Goal: Information Seeking & Learning: Learn about a topic

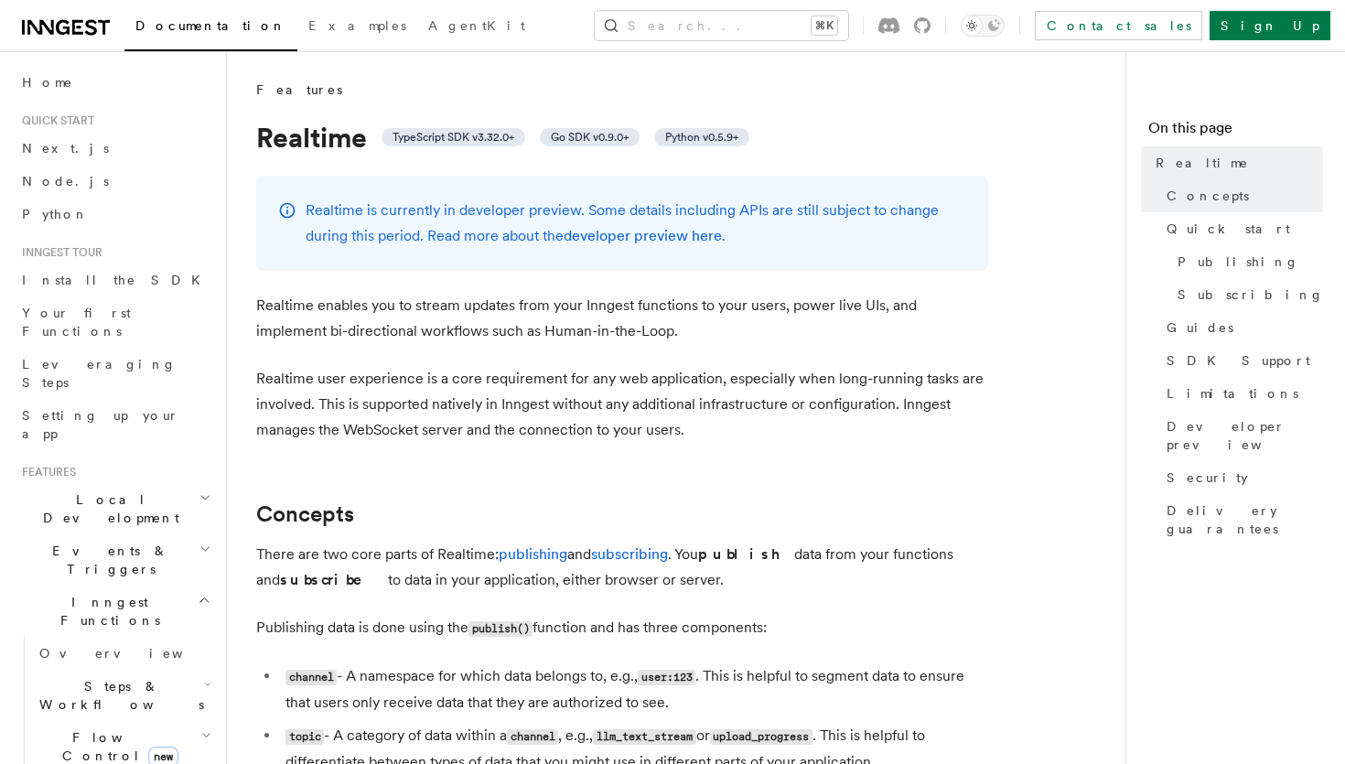
click at [81, 542] on span "Events & Triggers" at bounding box center [107, 560] width 185 height 37
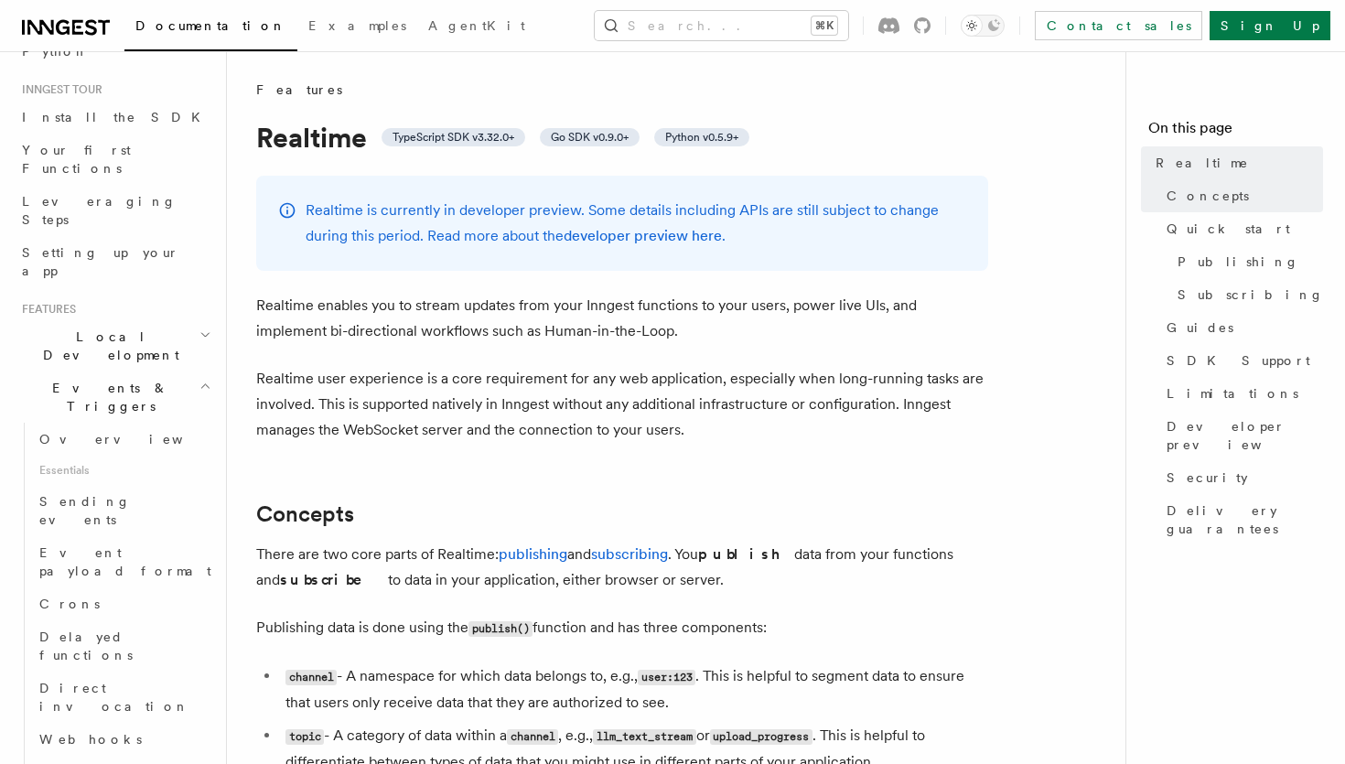
scroll to position [178, 0]
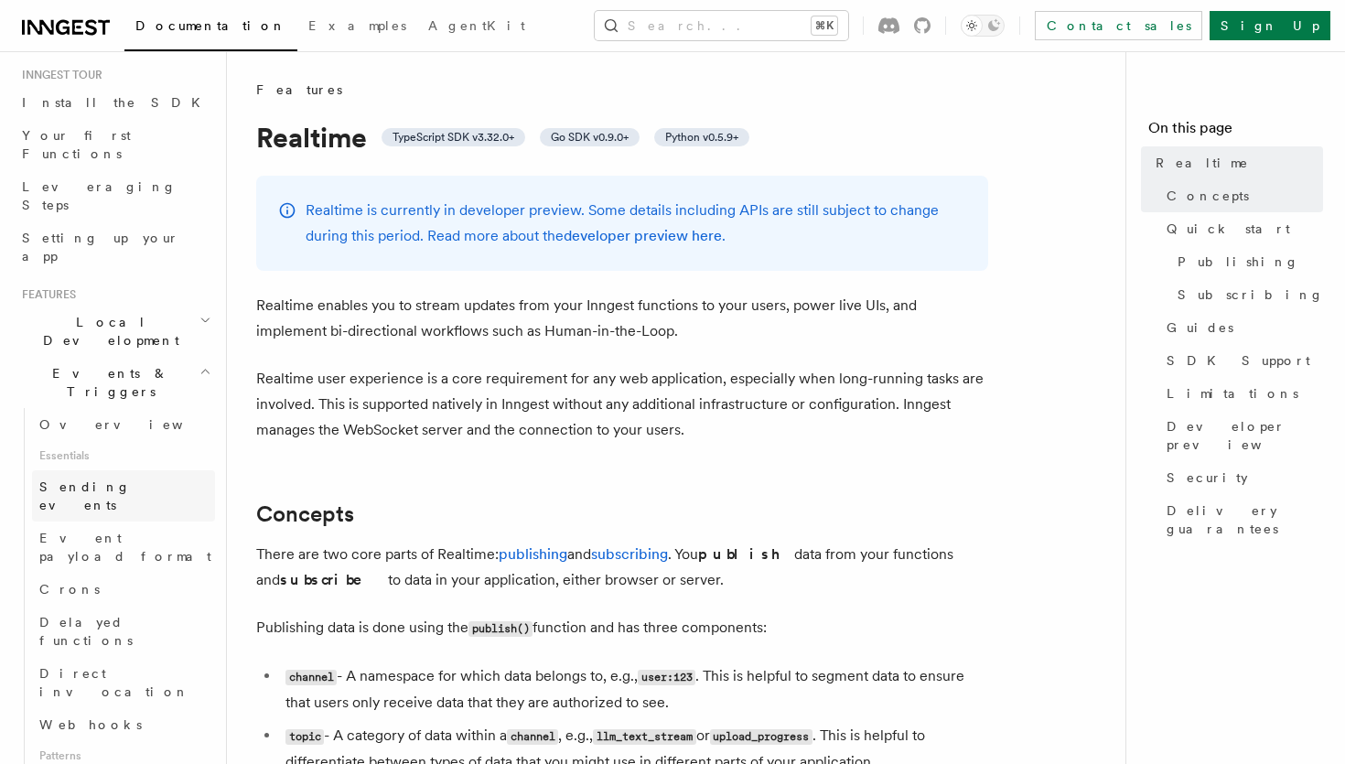
click at [86, 478] on span "Sending events" at bounding box center [127, 496] width 176 height 37
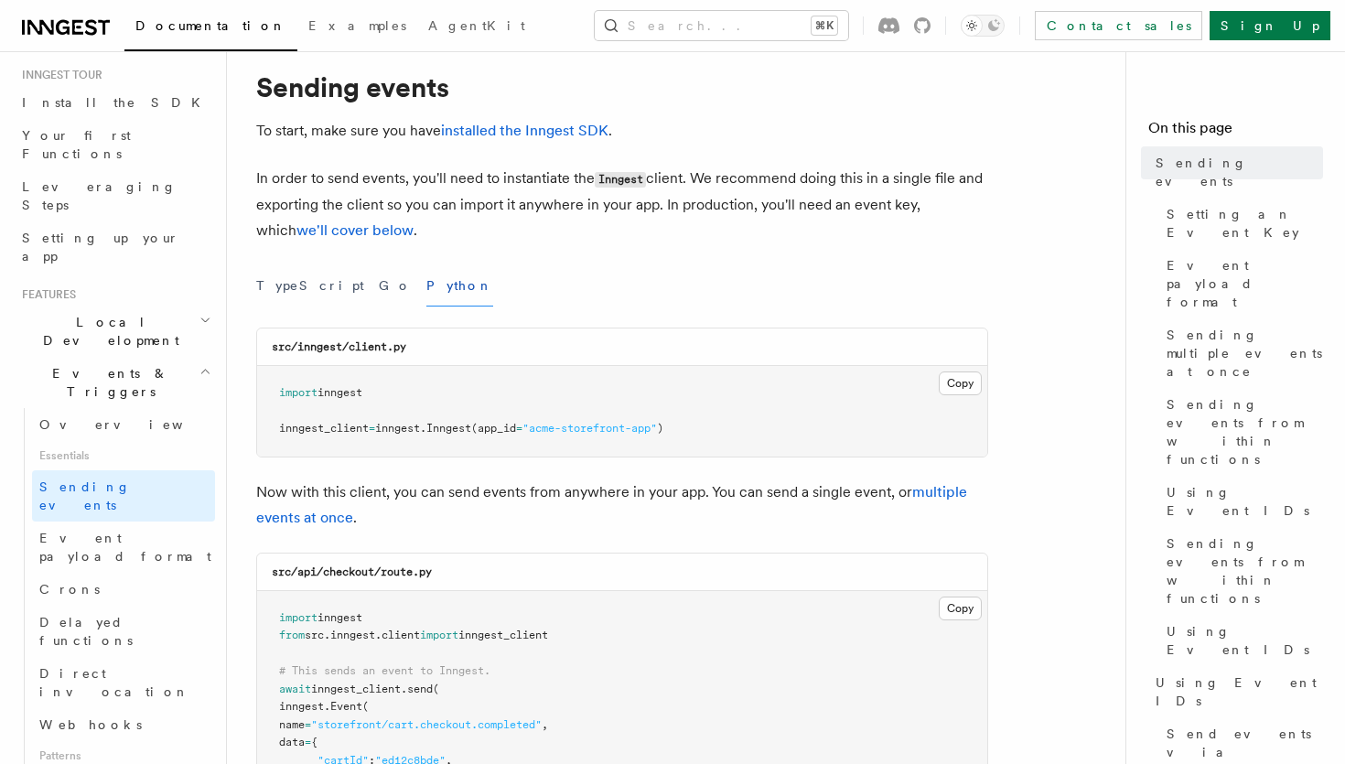
scroll to position [86, 0]
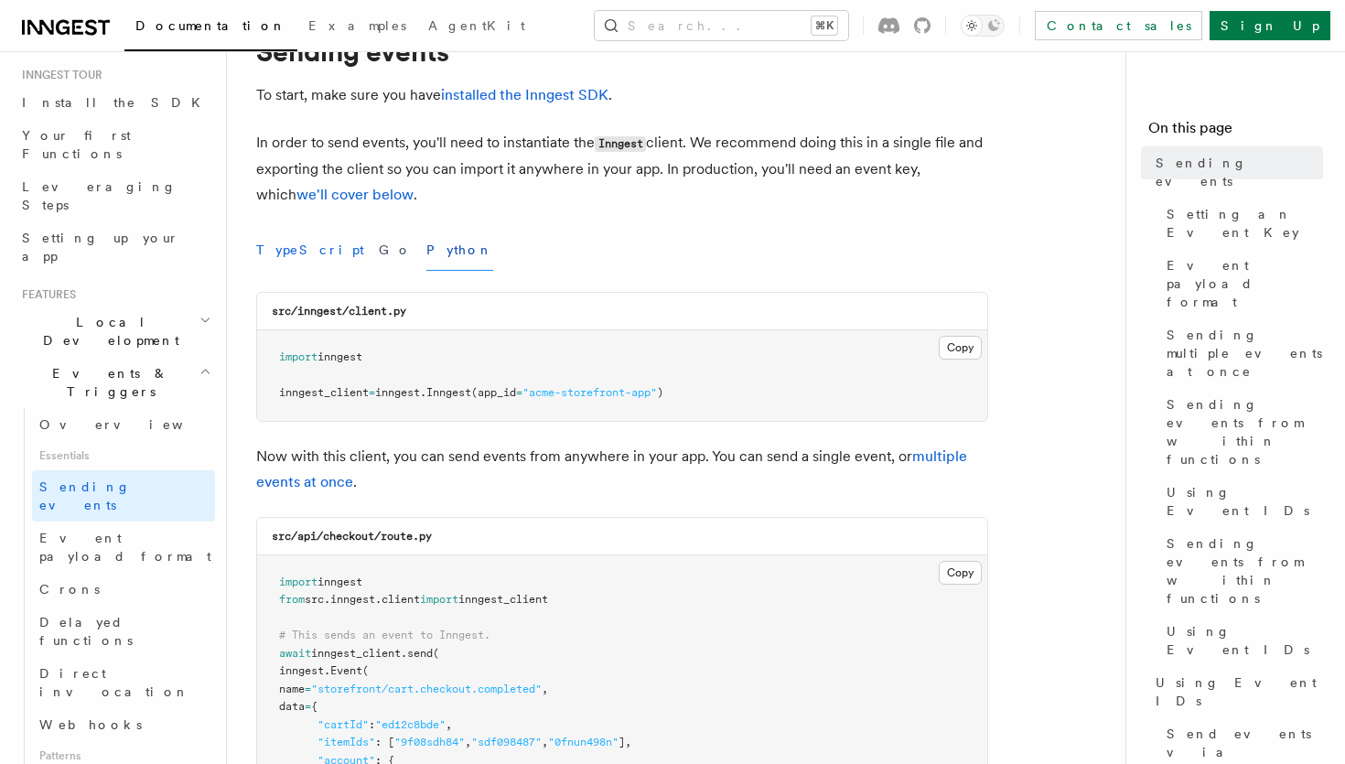
click at [284, 249] on button "TypeScript" at bounding box center [310, 250] width 108 height 41
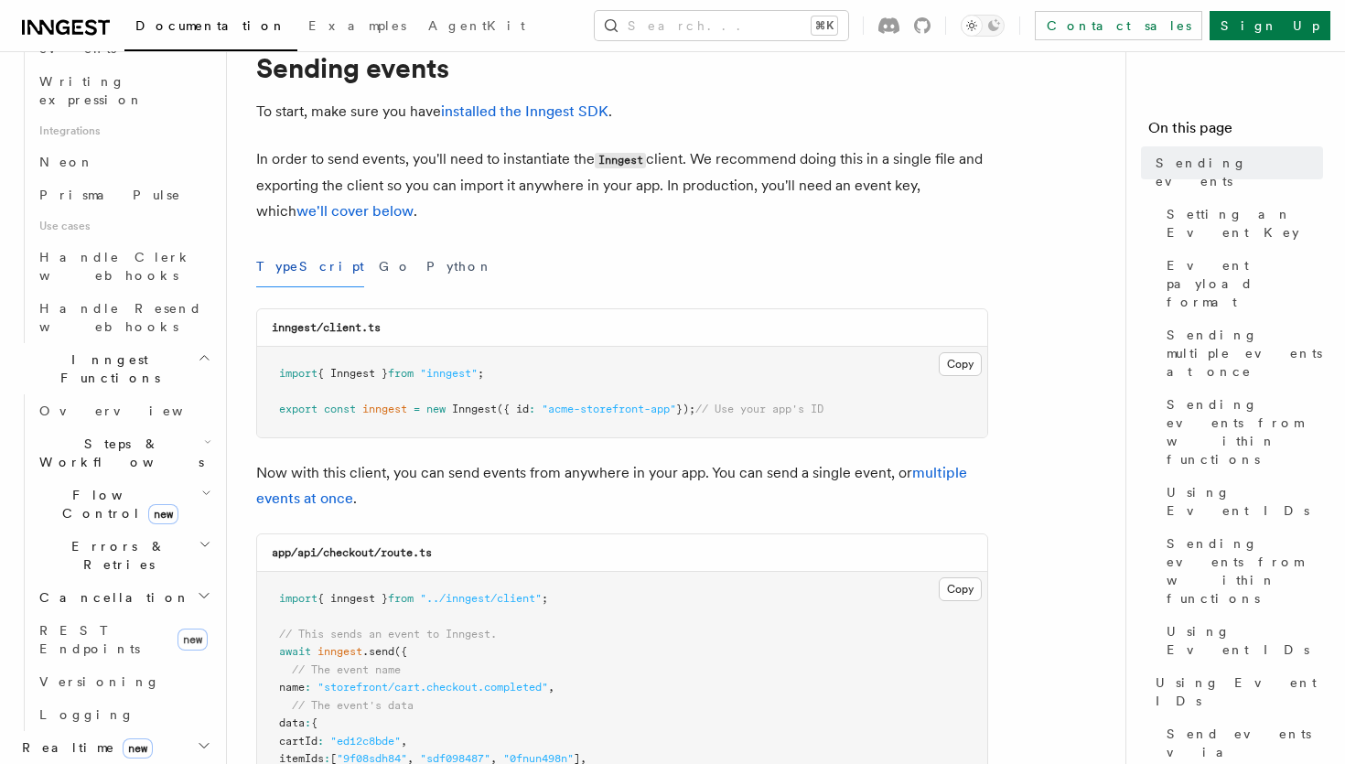
scroll to position [1152, 0]
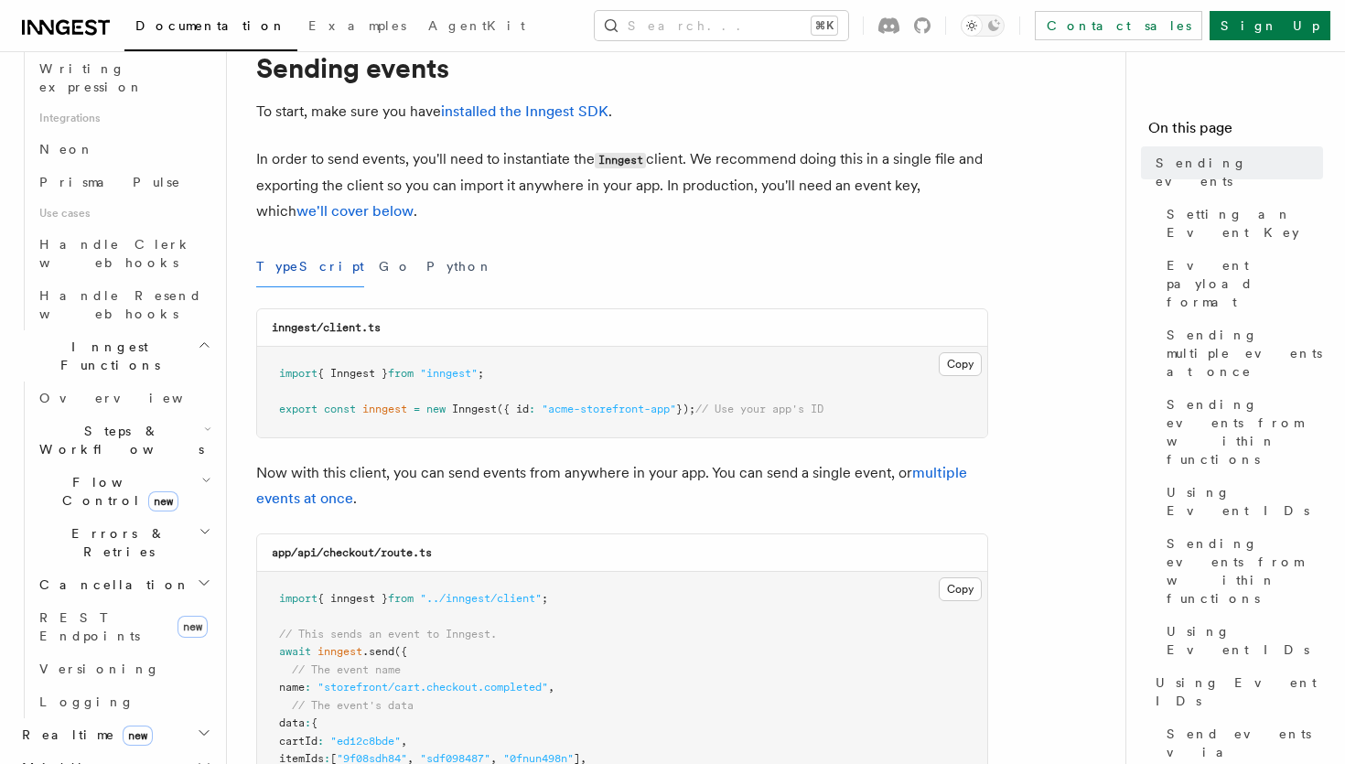
click at [52, 726] on span "Realtime new" at bounding box center [84, 735] width 138 height 18
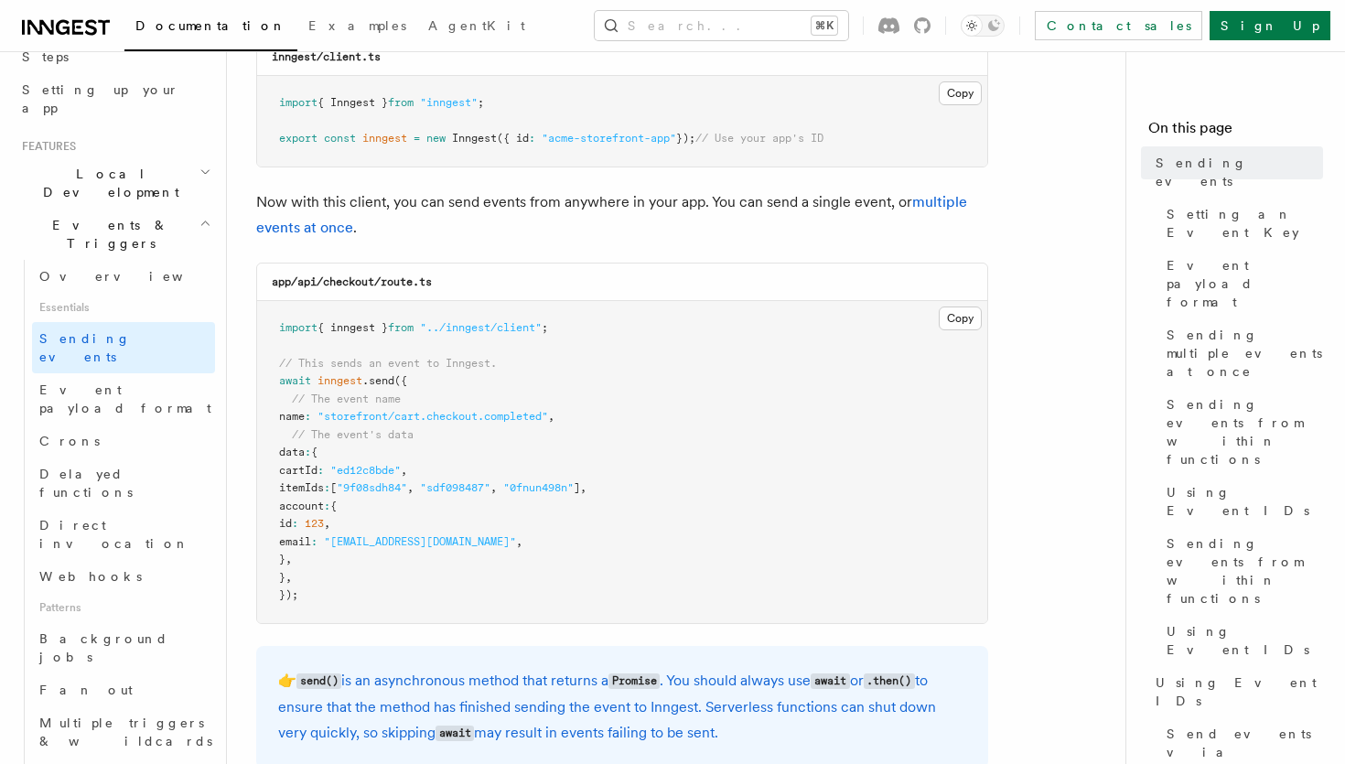
scroll to position [252, 0]
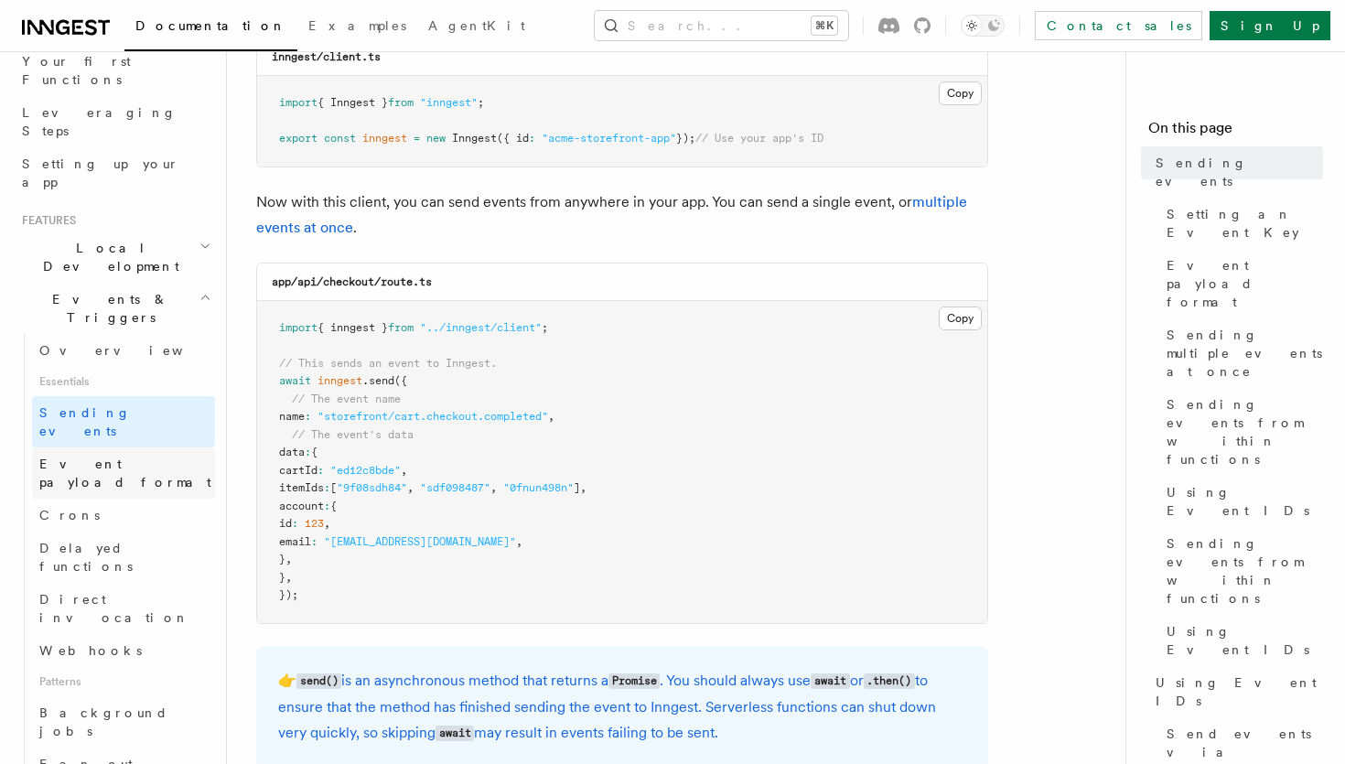
click at [99, 457] on span "Event payload format" at bounding box center [125, 473] width 172 height 33
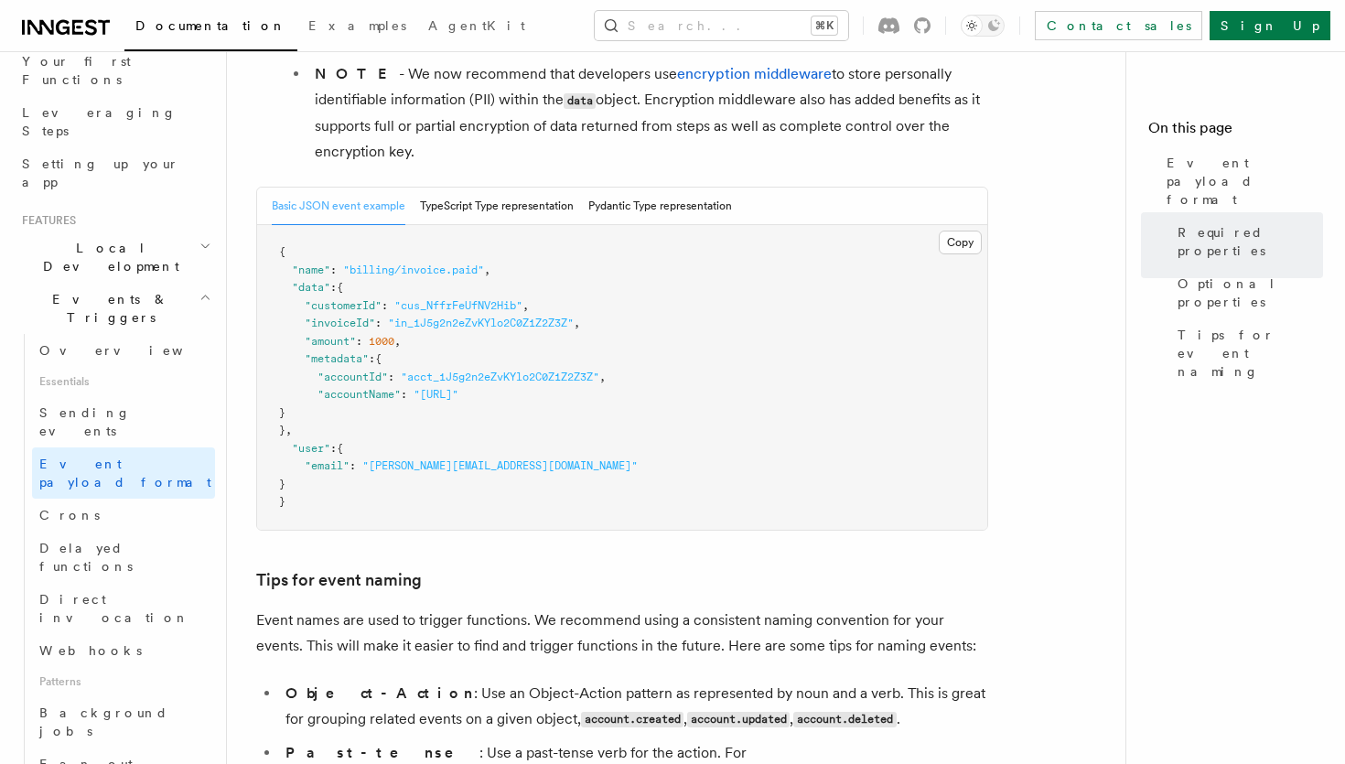
scroll to position [707, 0]
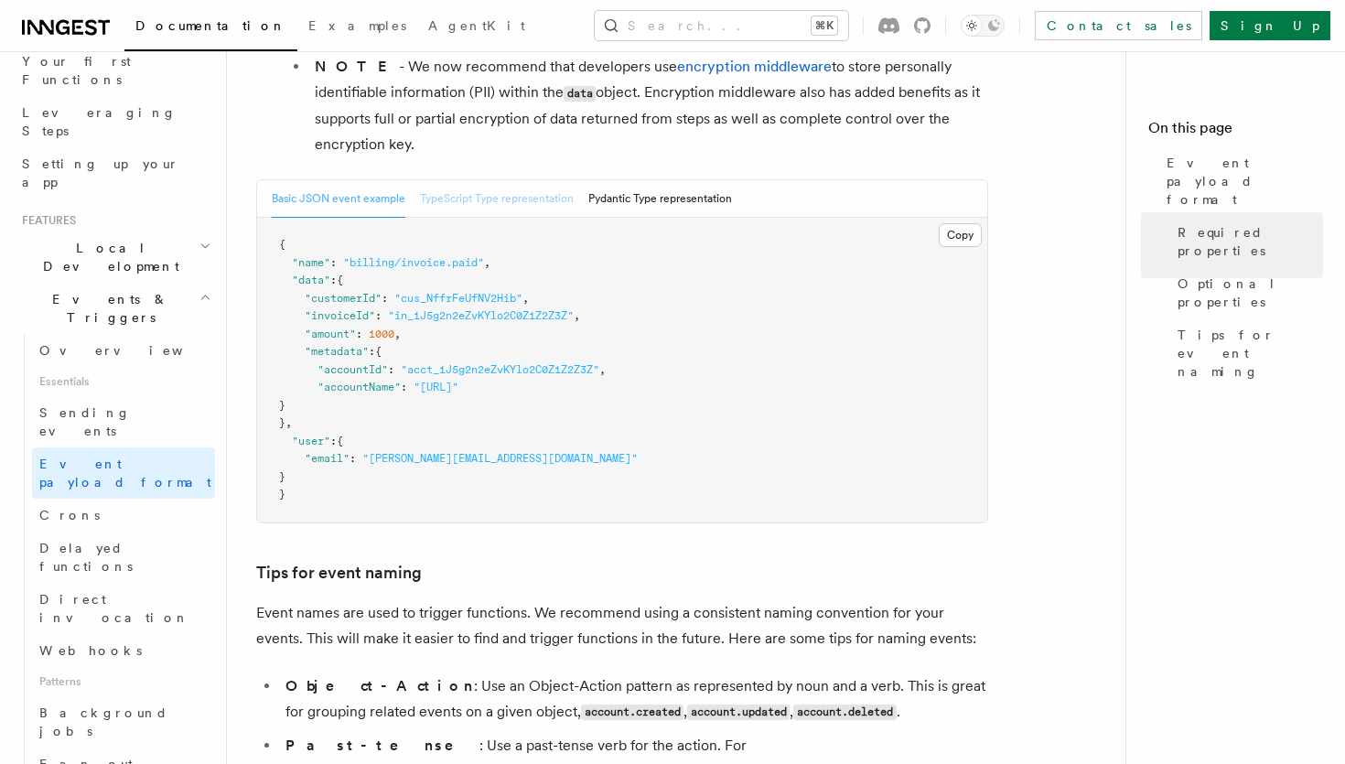
click at [553, 203] on button "TypeScript Type representation" at bounding box center [497, 199] width 154 height 38
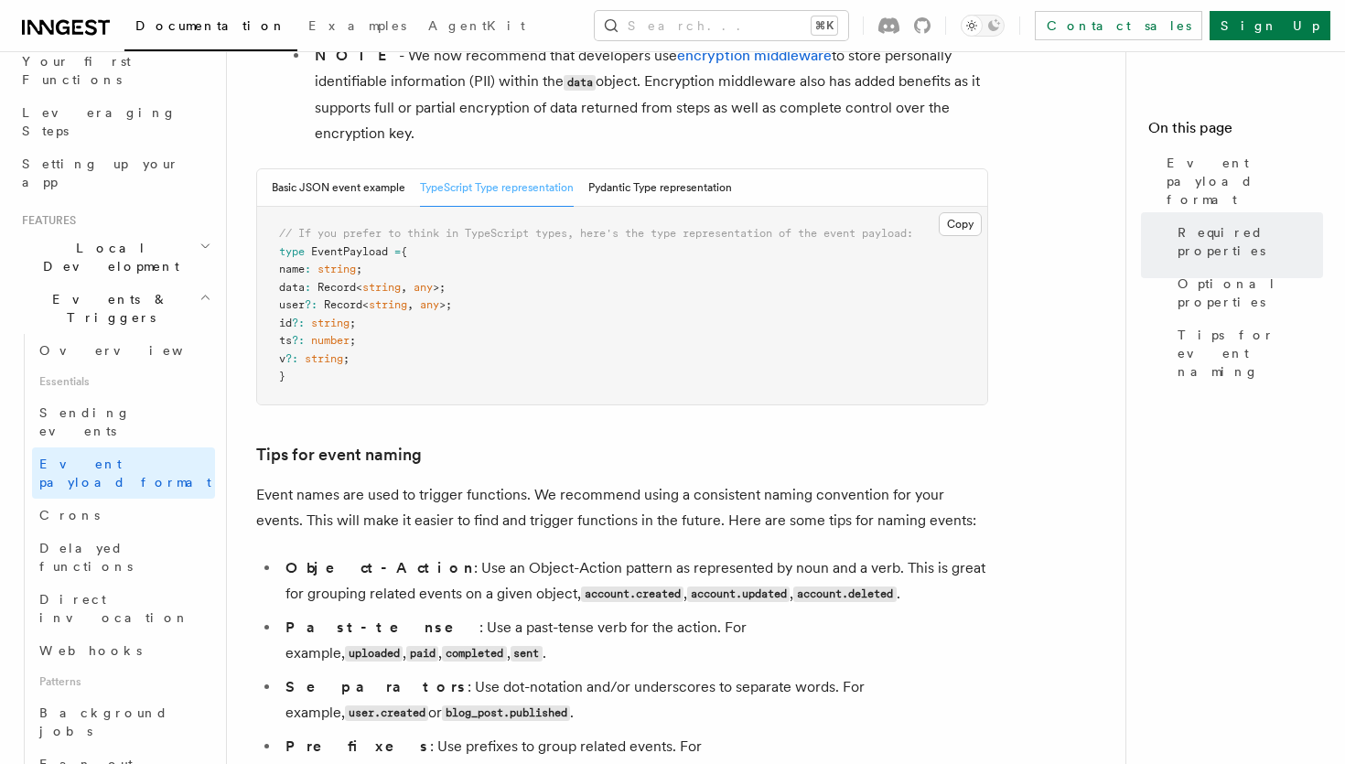
scroll to position [718, 0]
drag, startPoint x: 339, startPoint y: 312, endPoint x: 444, endPoint y: 310, distance: 105.3
click at [444, 310] on span "user ?: Record < string , any >;" at bounding box center [365, 303] width 173 height 13
click at [355, 309] on span "Record" at bounding box center [343, 303] width 38 height 13
drag, startPoint x: 294, startPoint y: 311, endPoint x: 470, endPoint y: 305, distance: 175.8
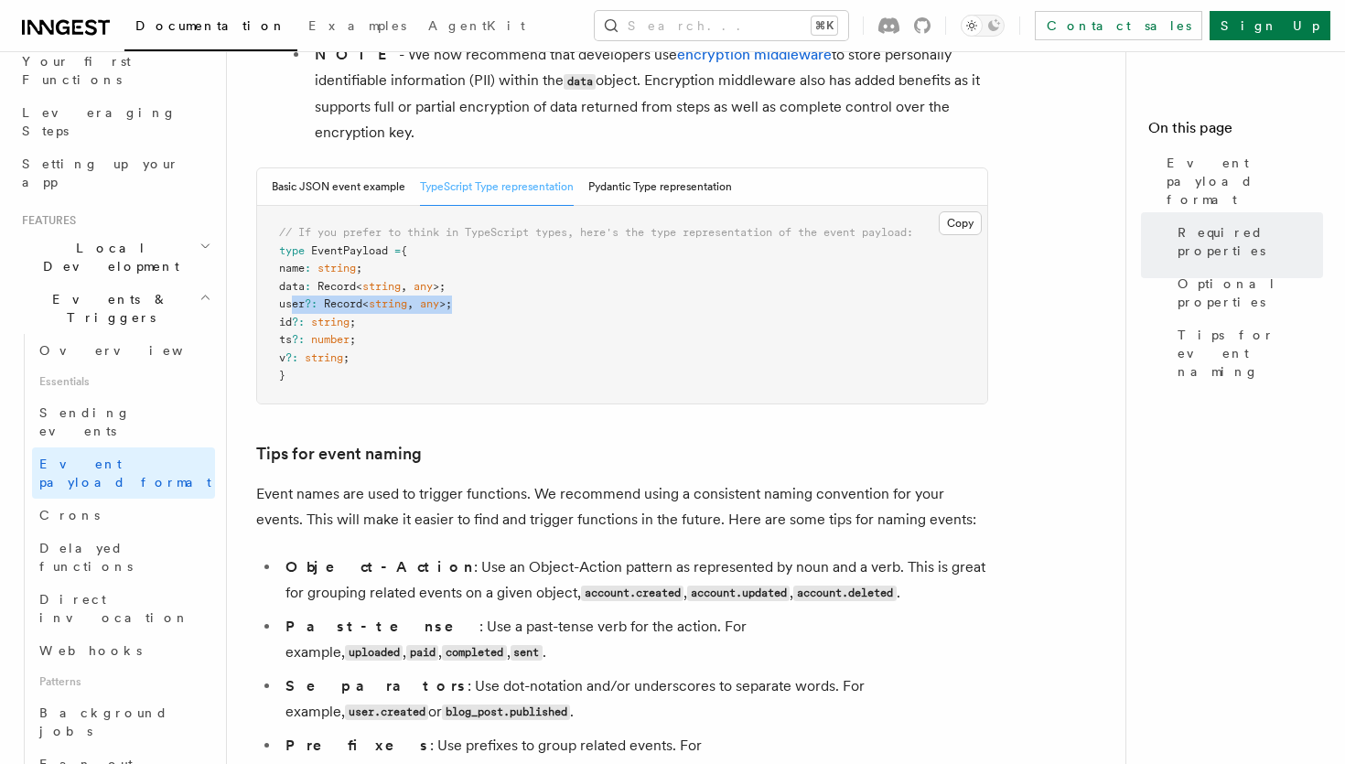
click at [452, 305] on span "user ?: Record < string , any >;" at bounding box center [365, 303] width 173 height 13
copy span "user ?: Record < string , any >;"
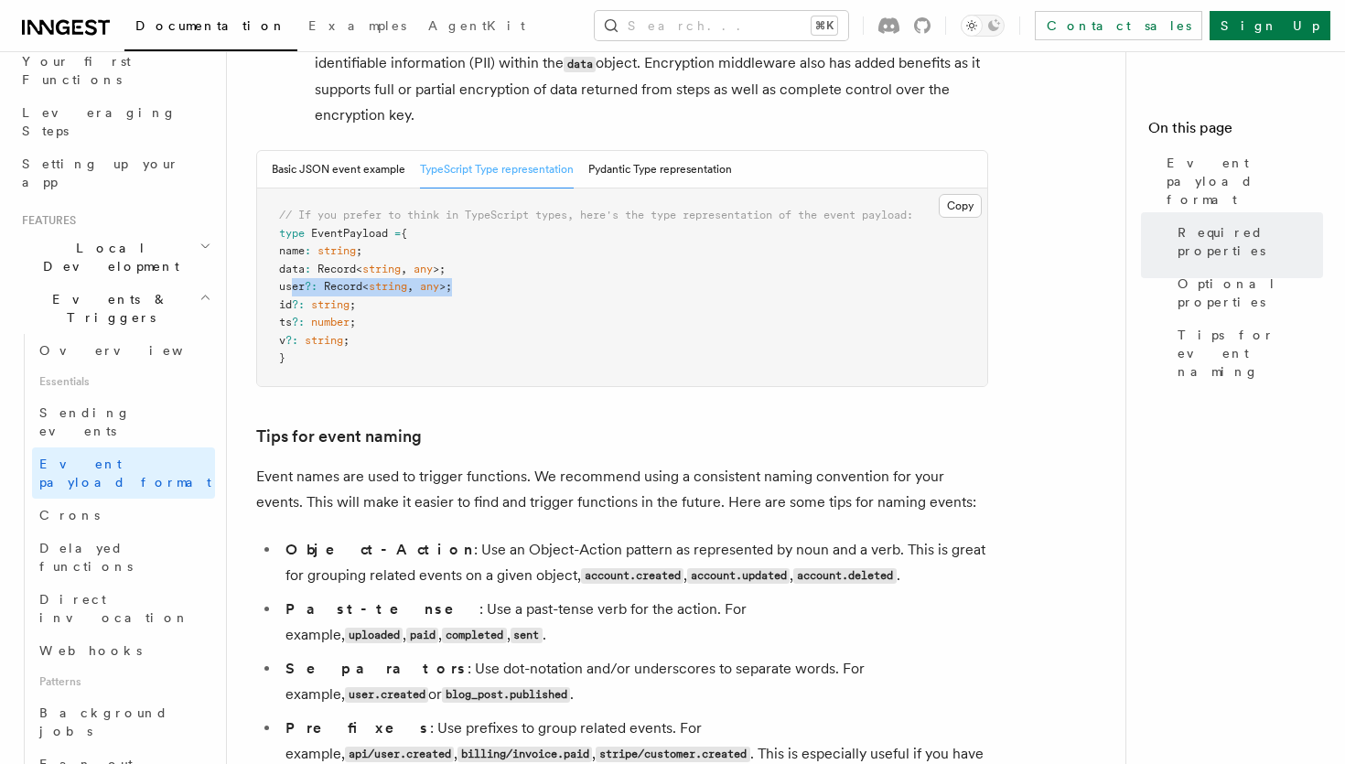
scroll to position [738, 0]
drag, startPoint x: 390, startPoint y: 347, endPoint x: 240, endPoint y: 314, distance: 153.7
click at [240, 314] on div "Features Events & Triggers Event payload format The event payload is a JSON obj…" at bounding box center [713, 245] width 972 height 1966
copy code "id ?: string ; ts ?: number ; v ?: string ;"
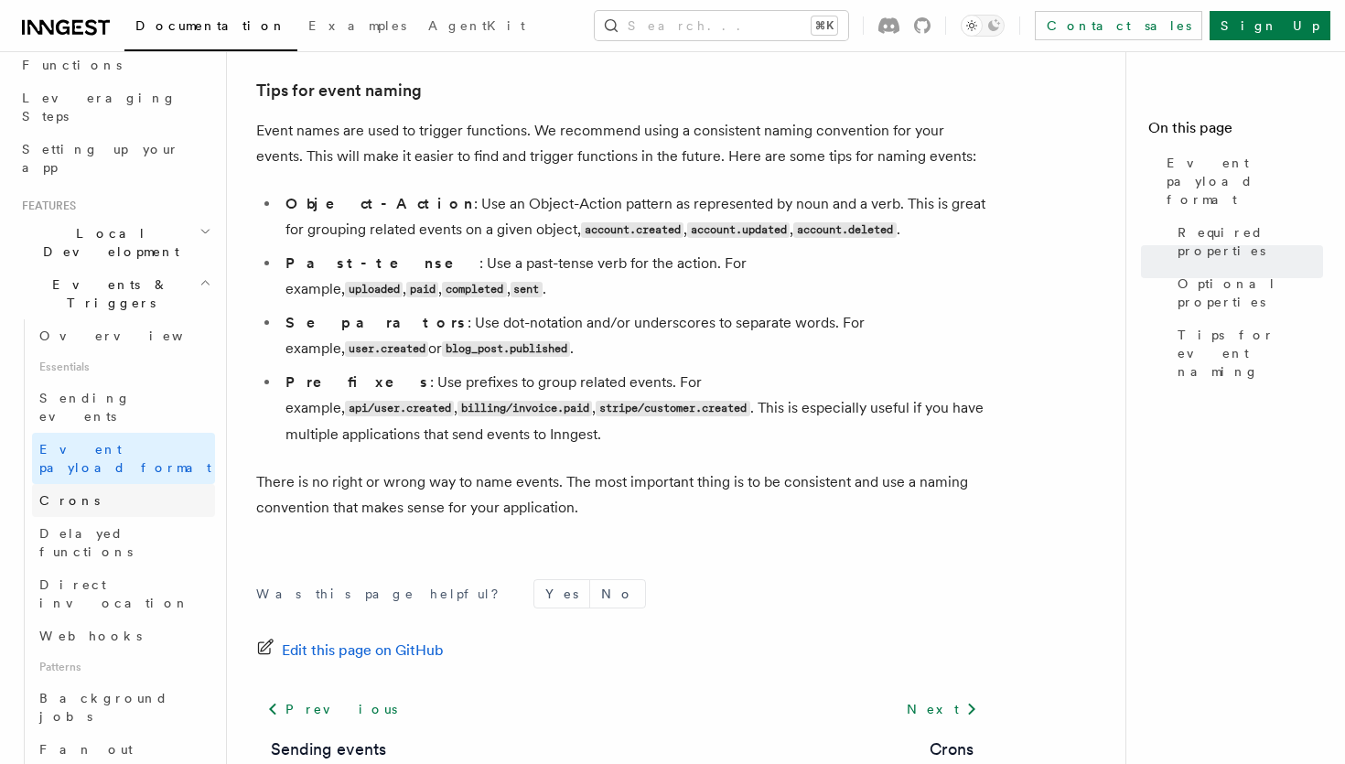
scroll to position [269, 0]
click at [106, 388] on span "Sending events" at bounding box center [85, 404] width 92 height 33
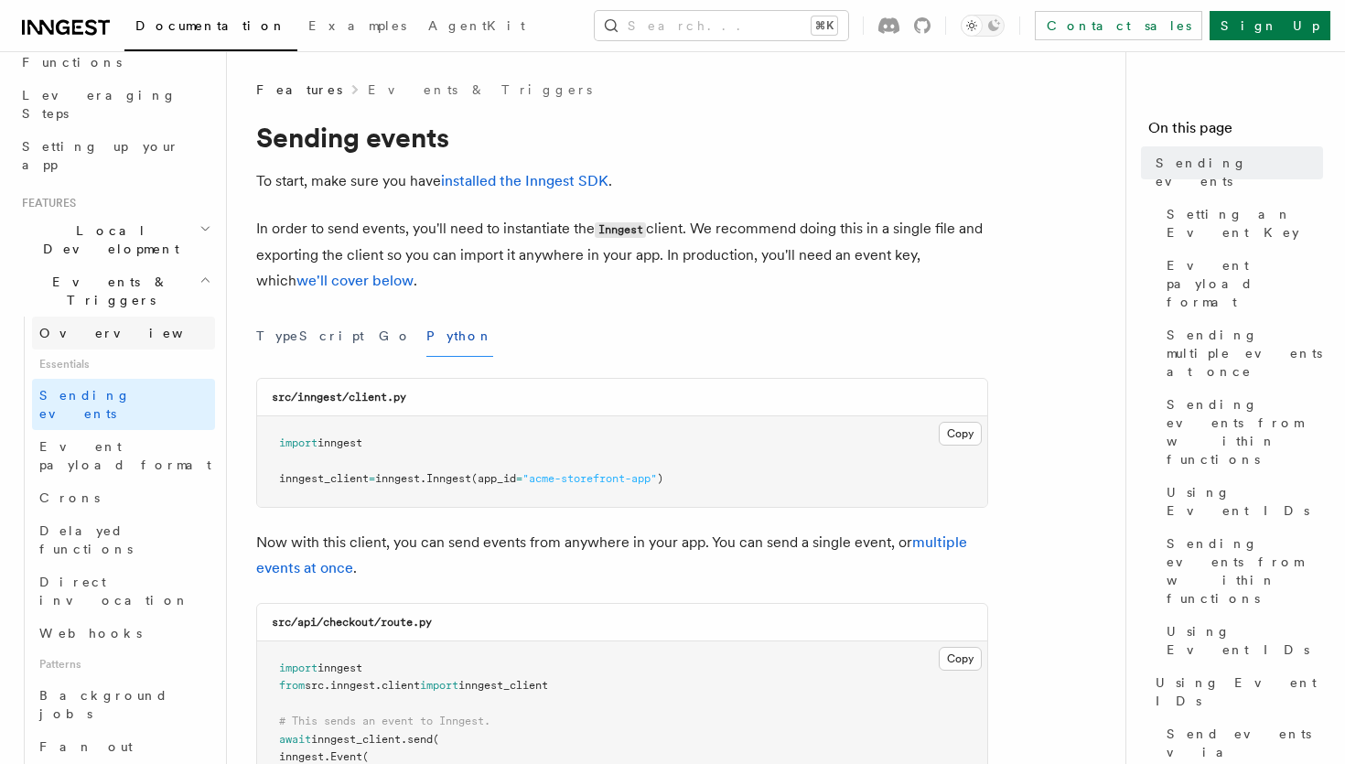
click at [98, 317] on link "Overview" at bounding box center [123, 333] width 183 height 33
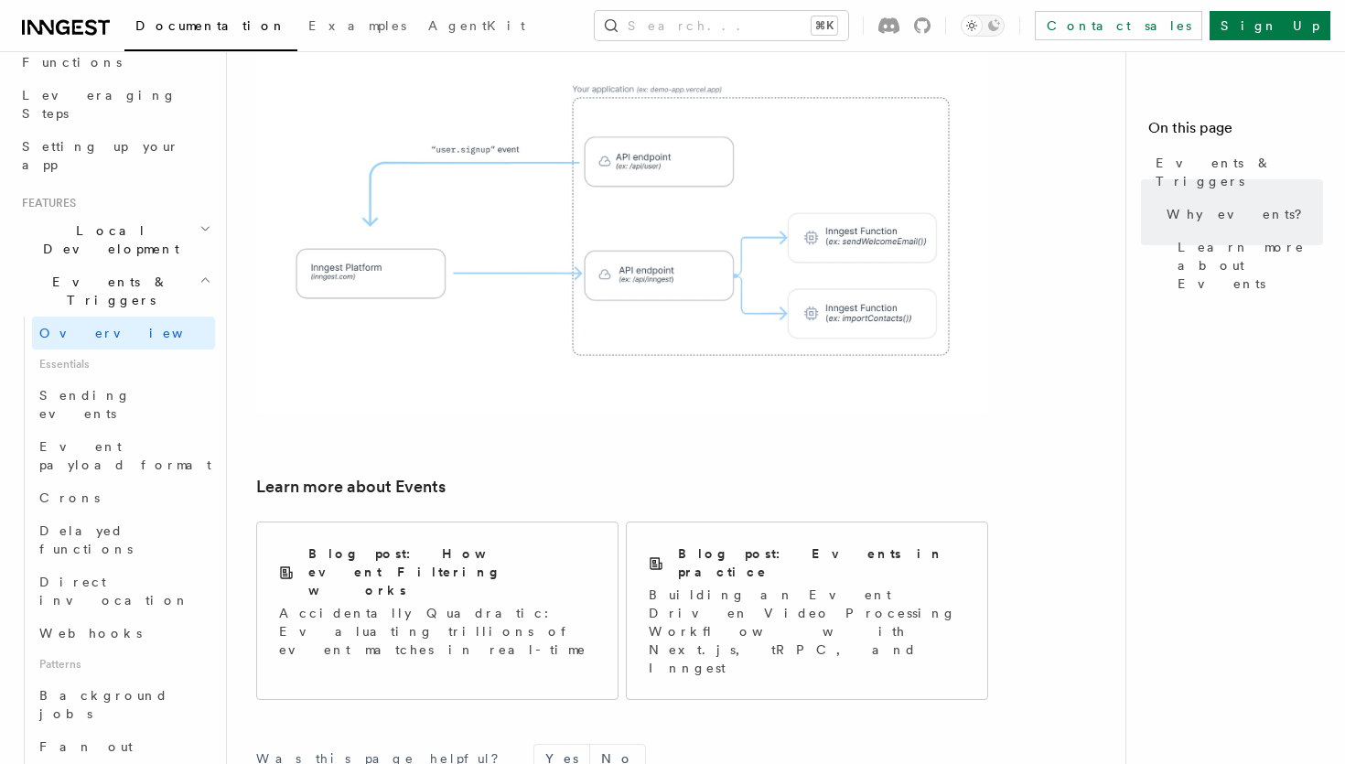
scroll to position [1123, 0]
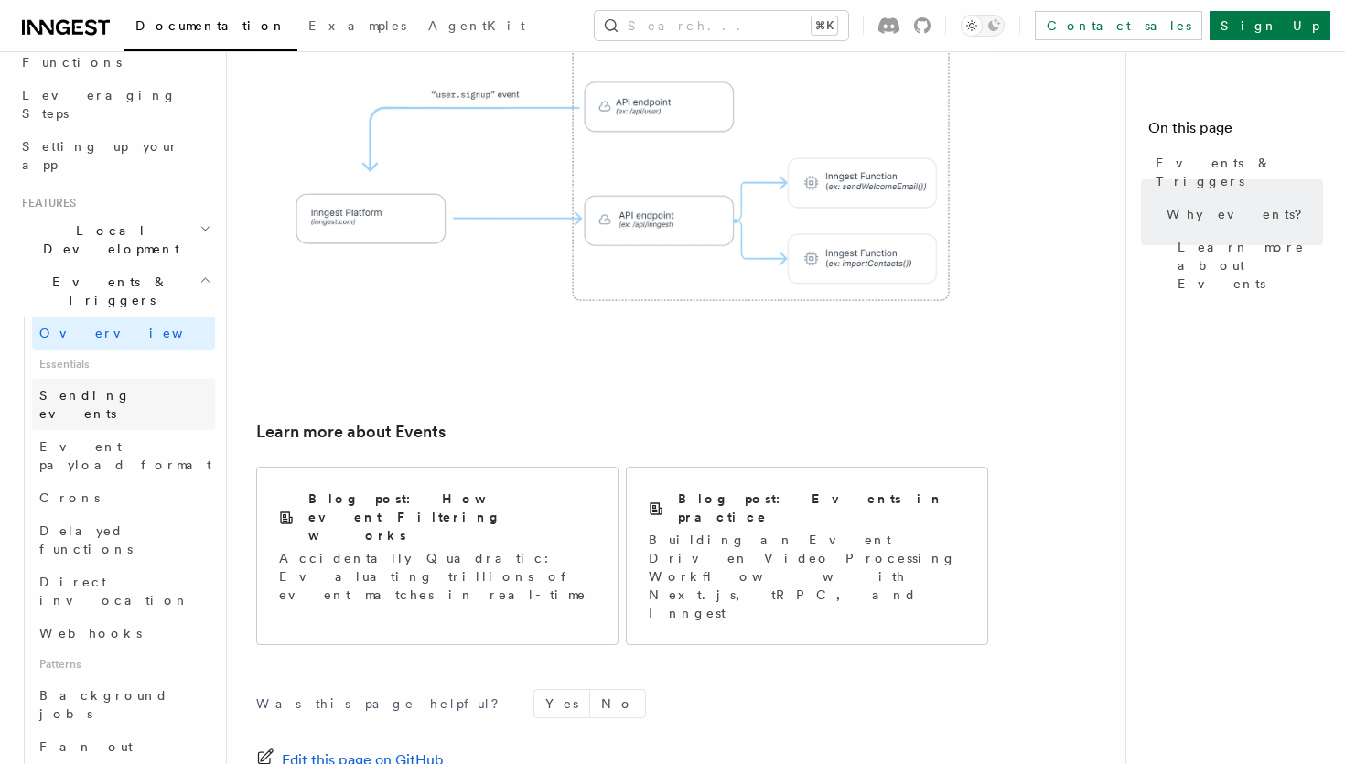
click at [134, 379] on link "Sending events" at bounding box center [123, 404] width 183 height 51
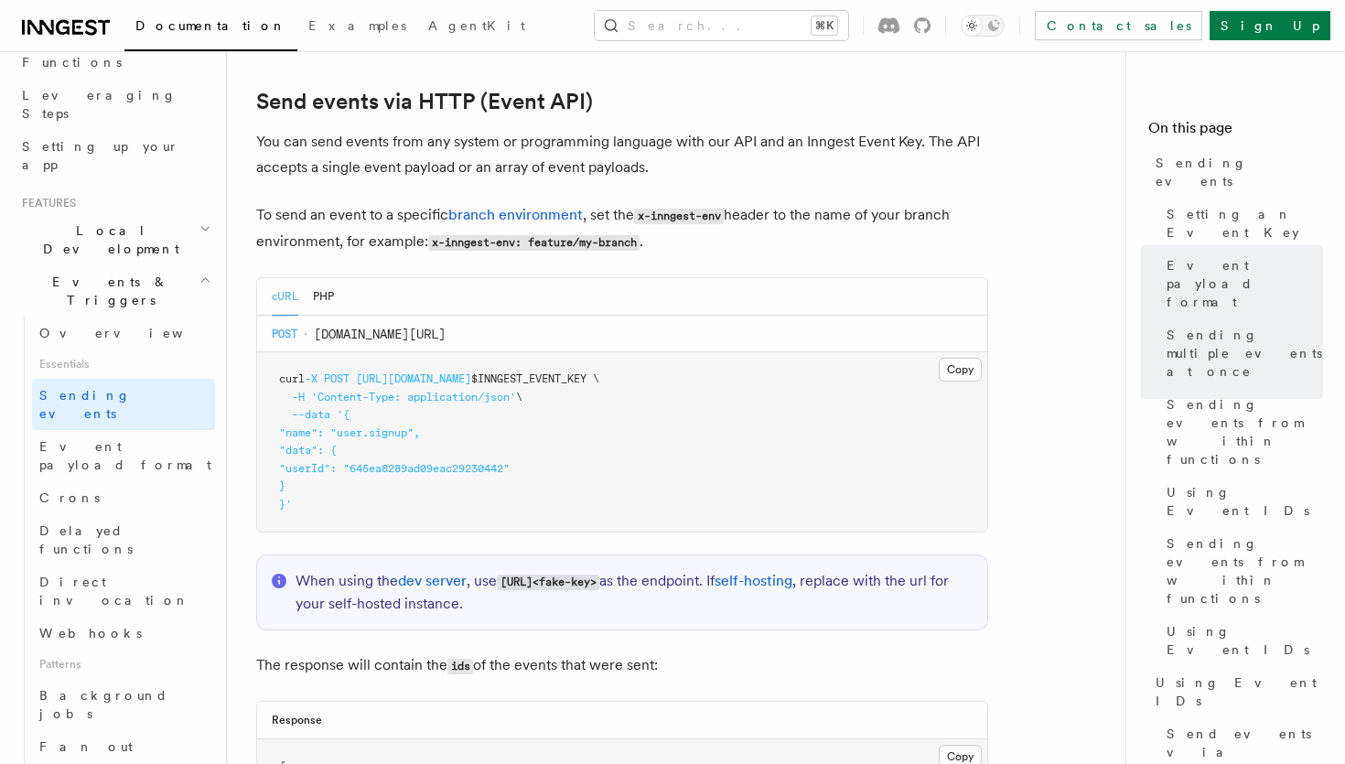
scroll to position [3635, 0]
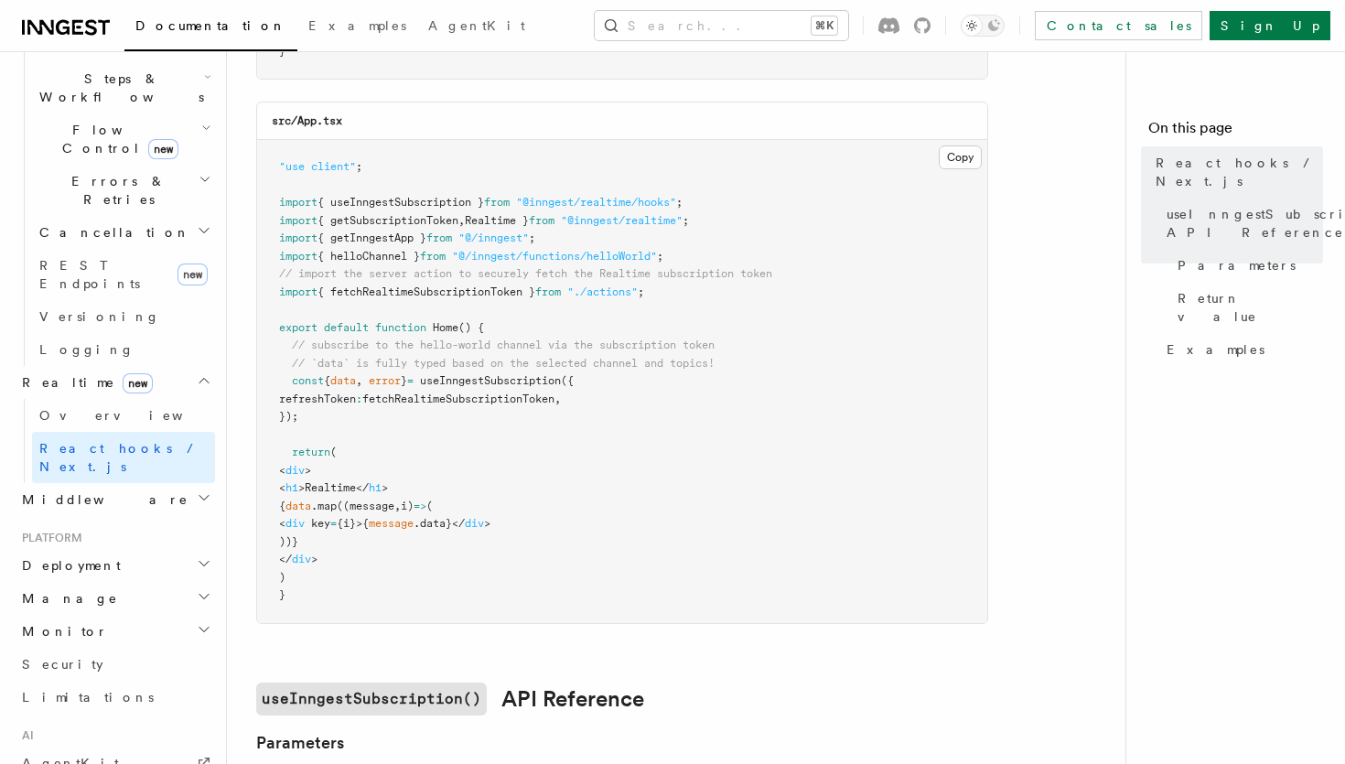
scroll to position [567, 0]
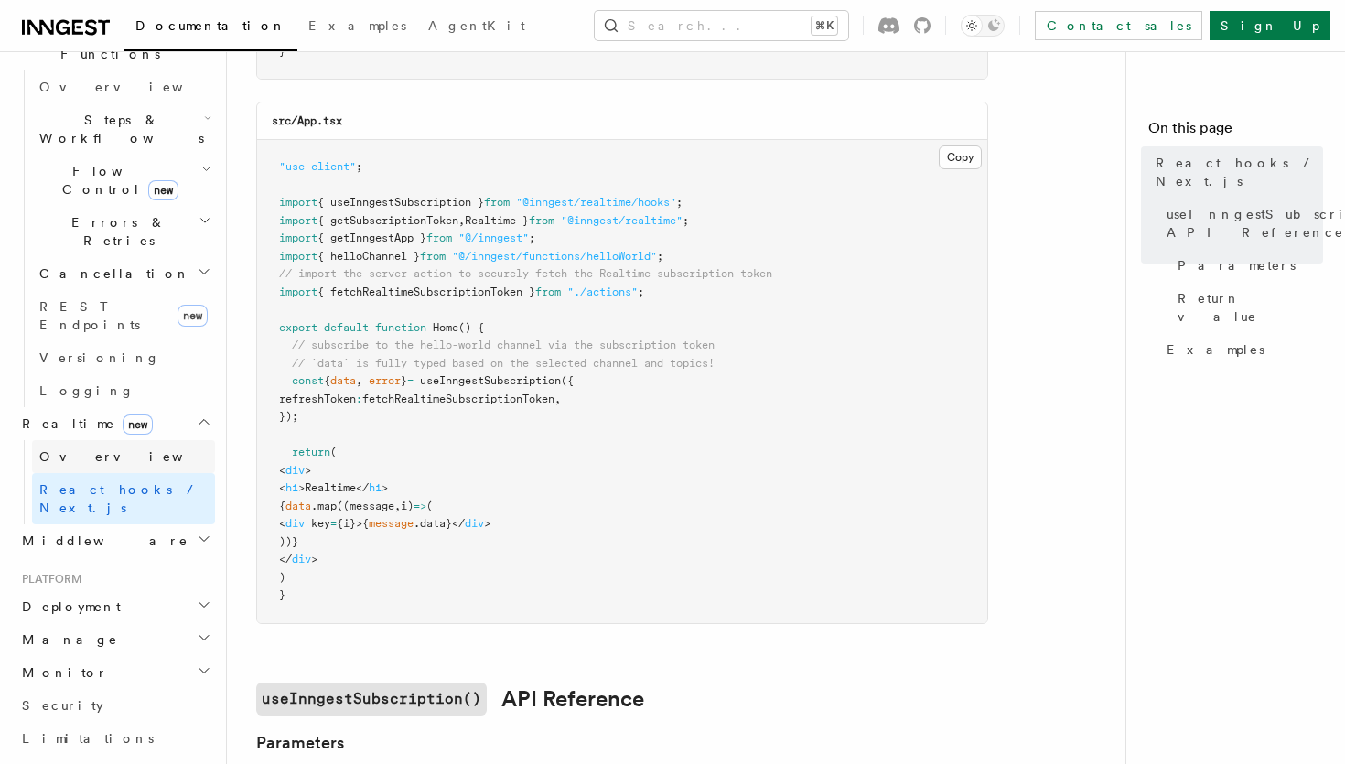
click at [71, 440] on link "Overview" at bounding box center [123, 456] width 183 height 33
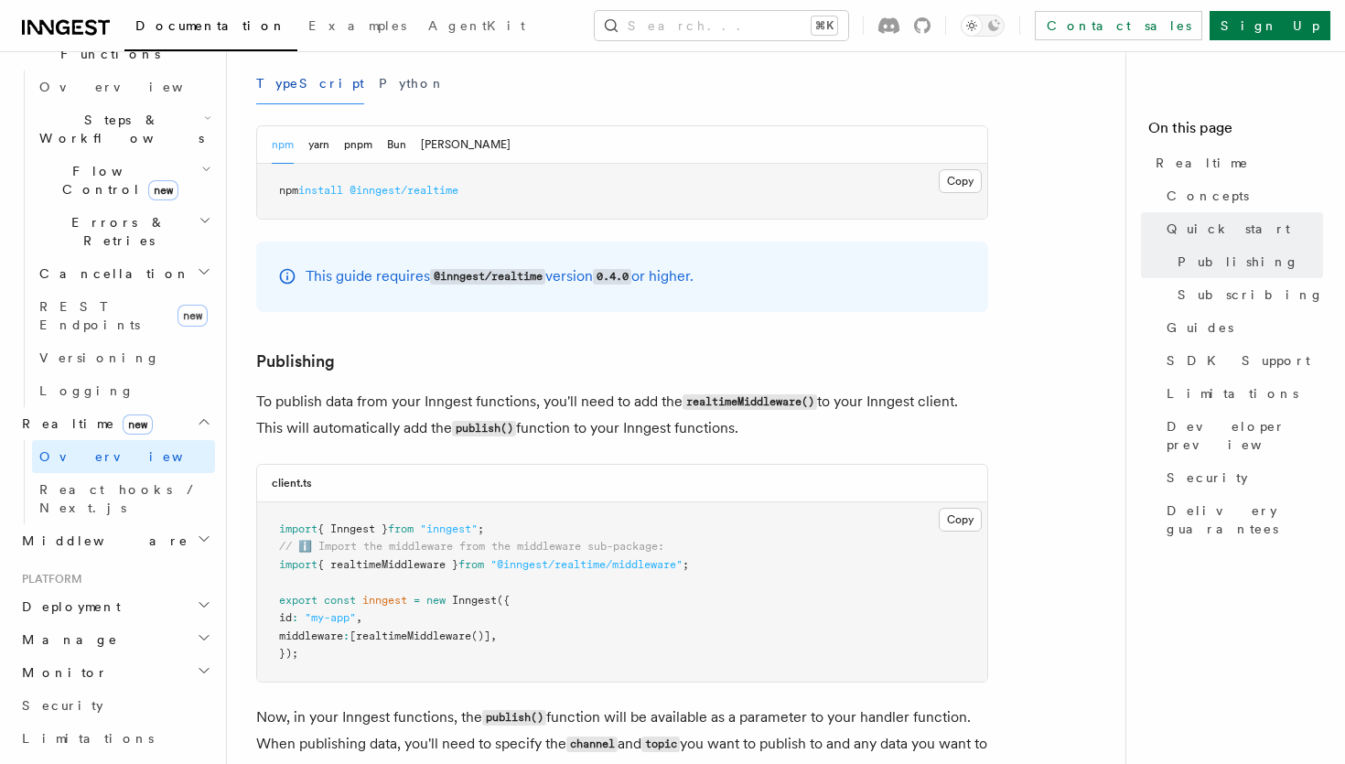
scroll to position [920, 0]
click at [351, 152] on button "pnpm" at bounding box center [358, 144] width 28 height 38
click at [379, 98] on button "Python" at bounding box center [412, 82] width 67 height 41
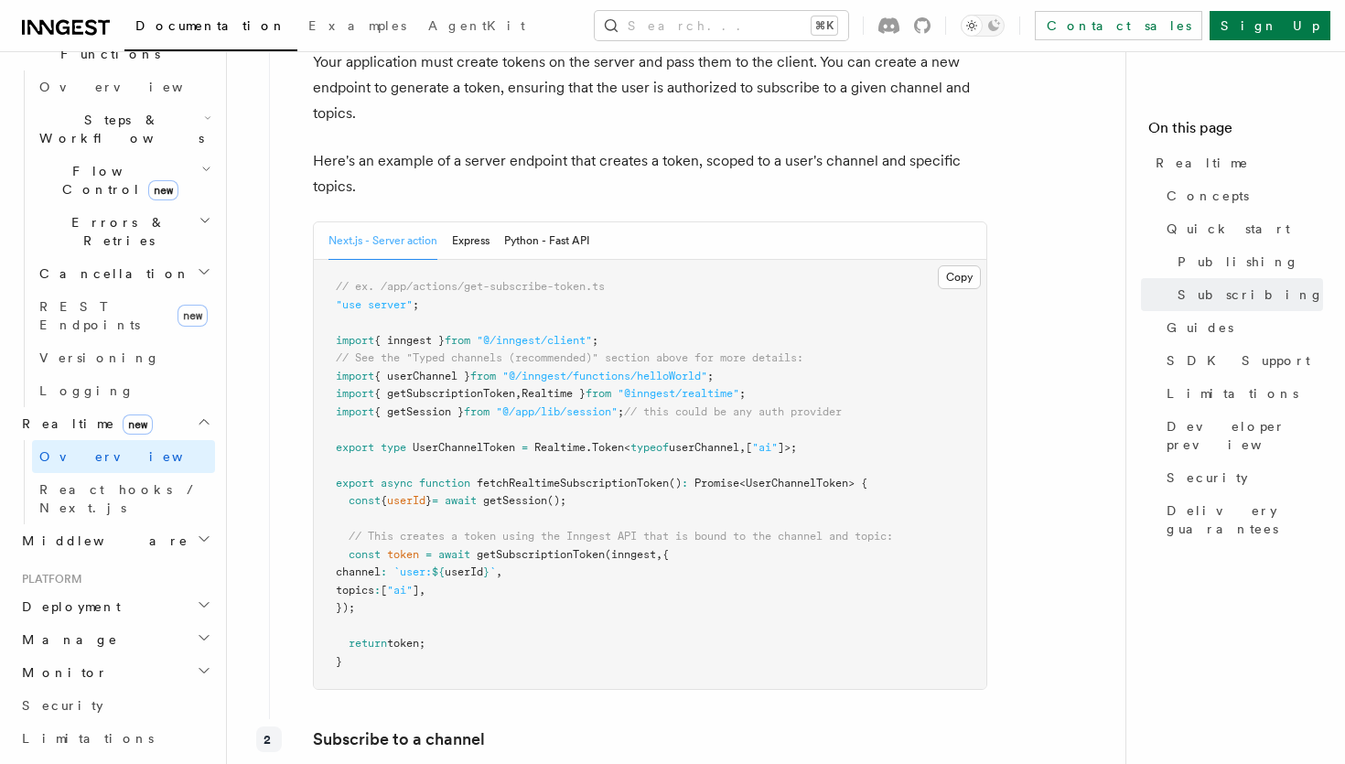
scroll to position [2129, 0]
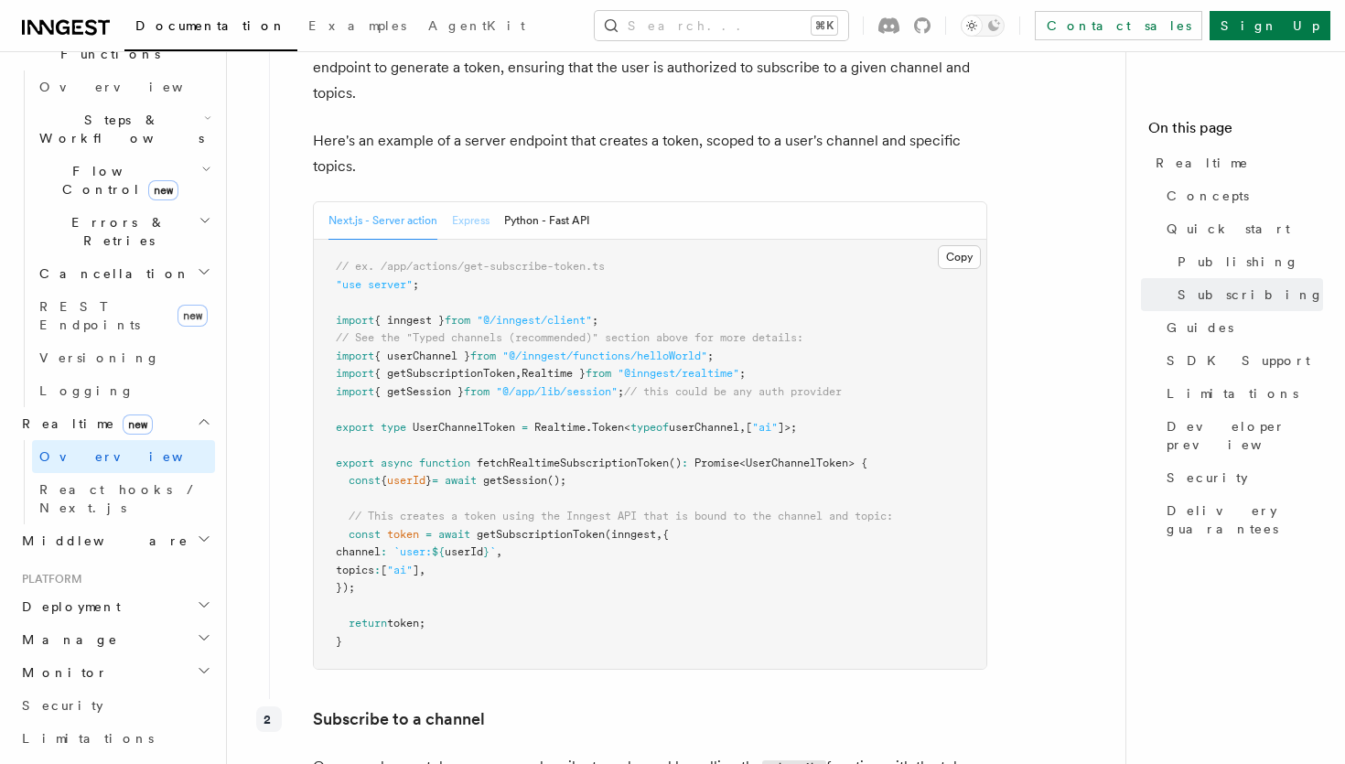
click at [475, 226] on button "Express" at bounding box center [471, 221] width 38 height 38
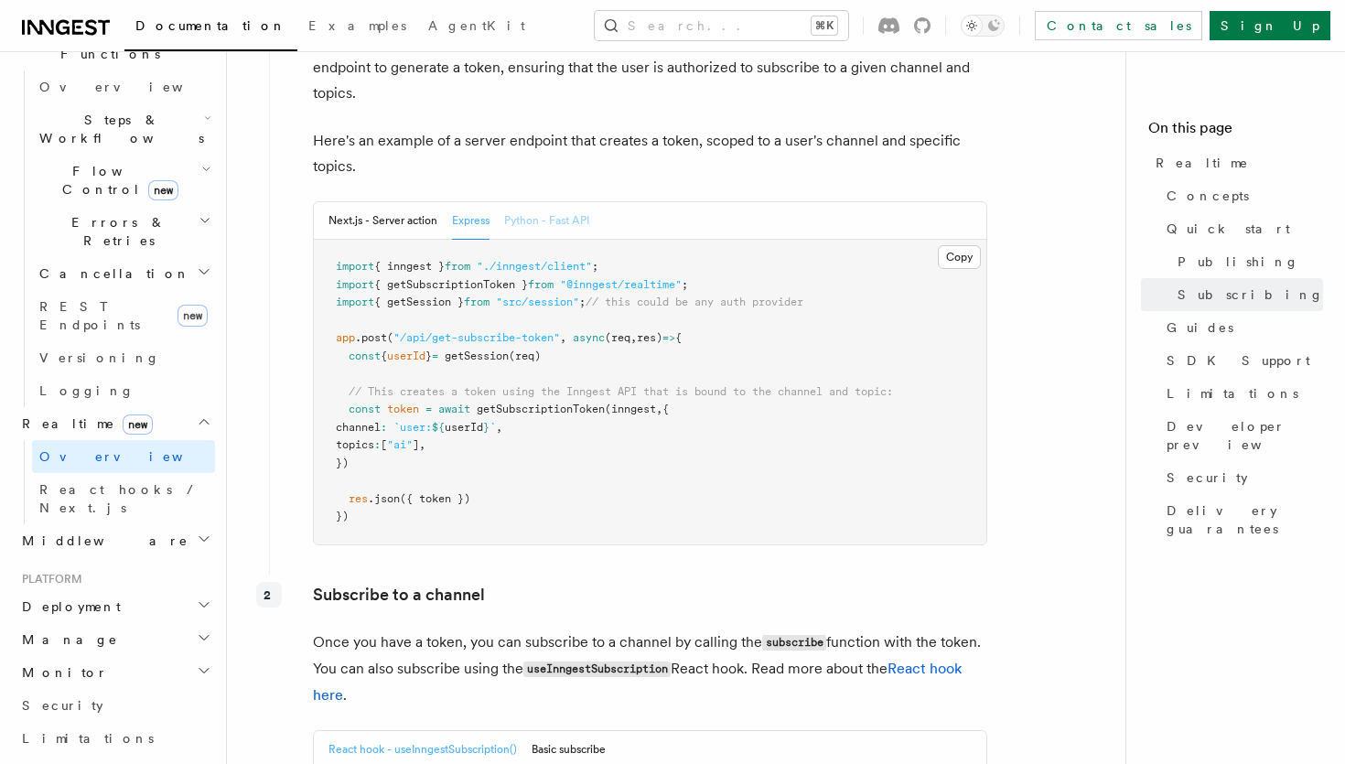
click at [575, 220] on button "Python - Fast API" at bounding box center [546, 221] width 85 height 38
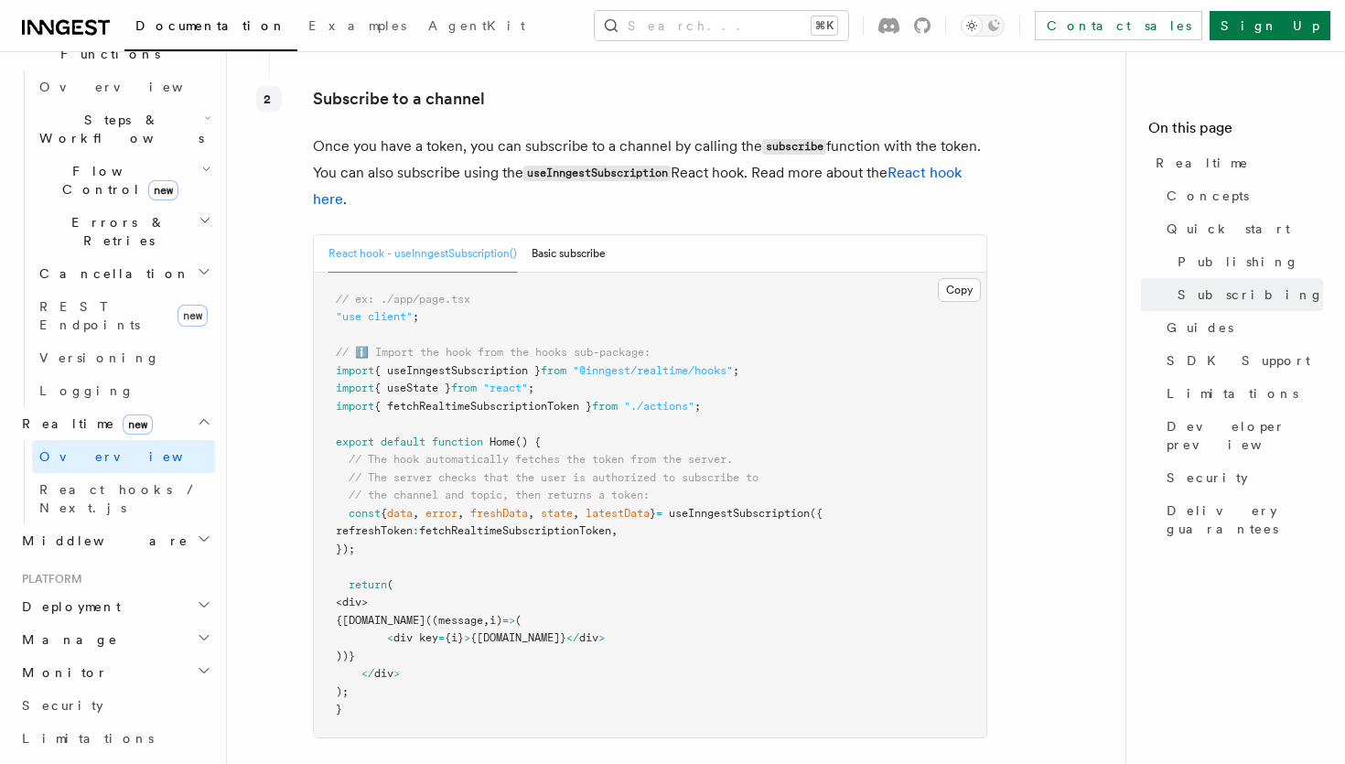
scroll to position [2569, 0]
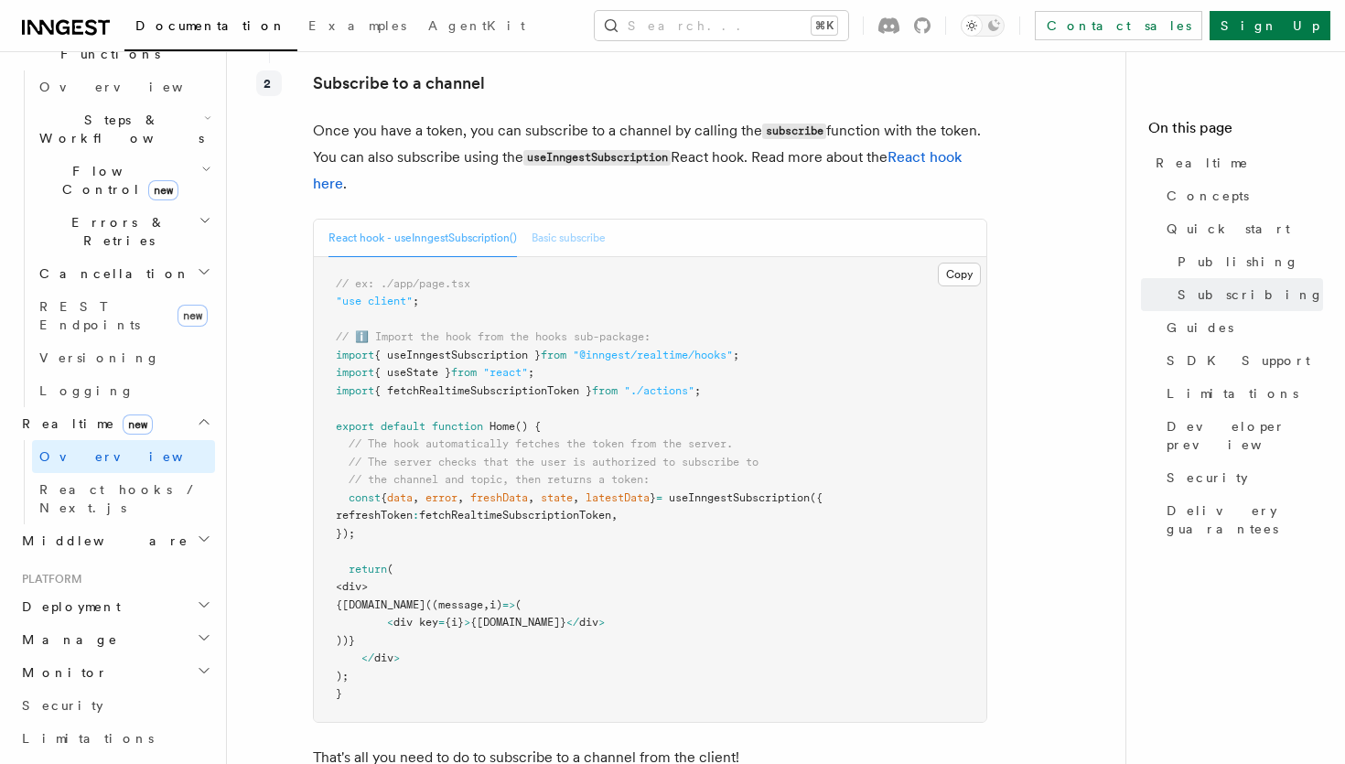
click at [565, 245] on button "Basic subscribe" at bounding box center [569, 239] width 74 height 38
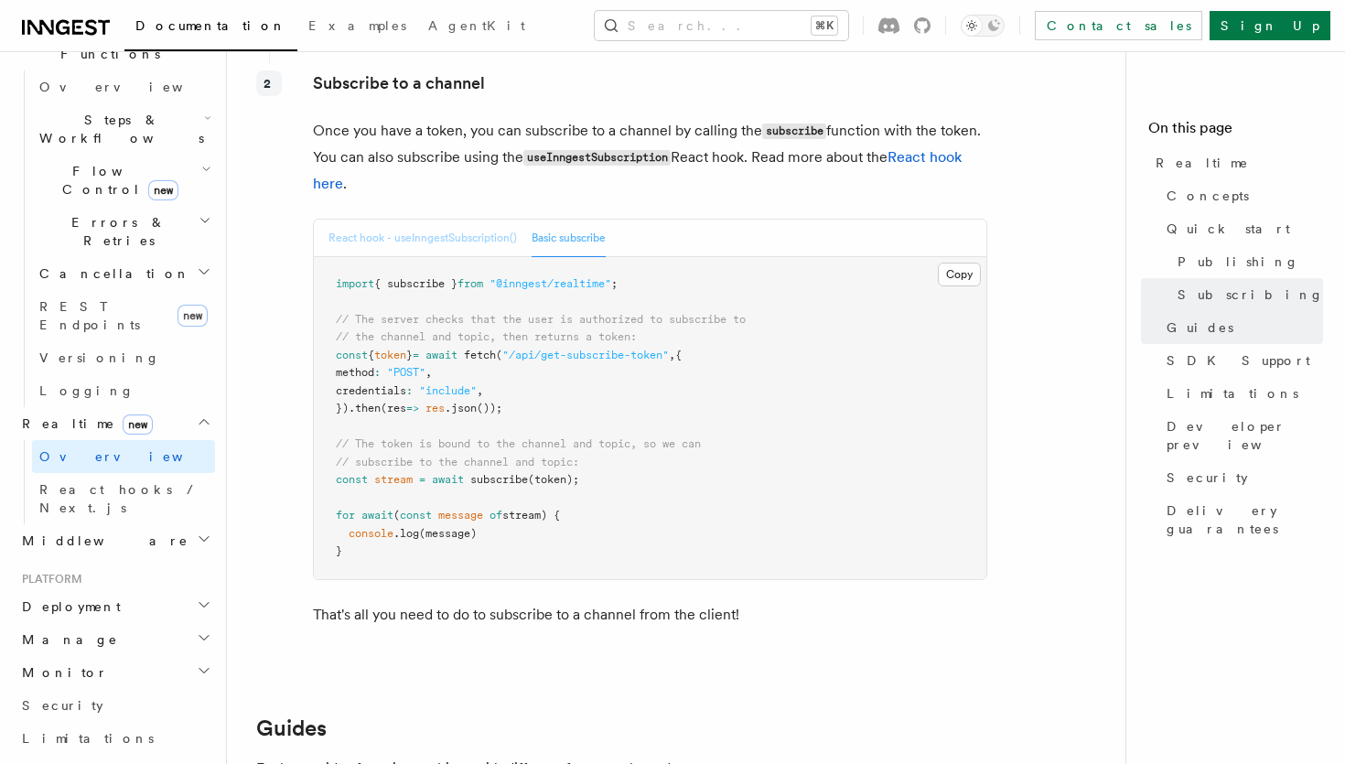
click at [469, 248] on button "React hook - useInngestSubscription()" at bounding box center [423, 239] width 189 height 38
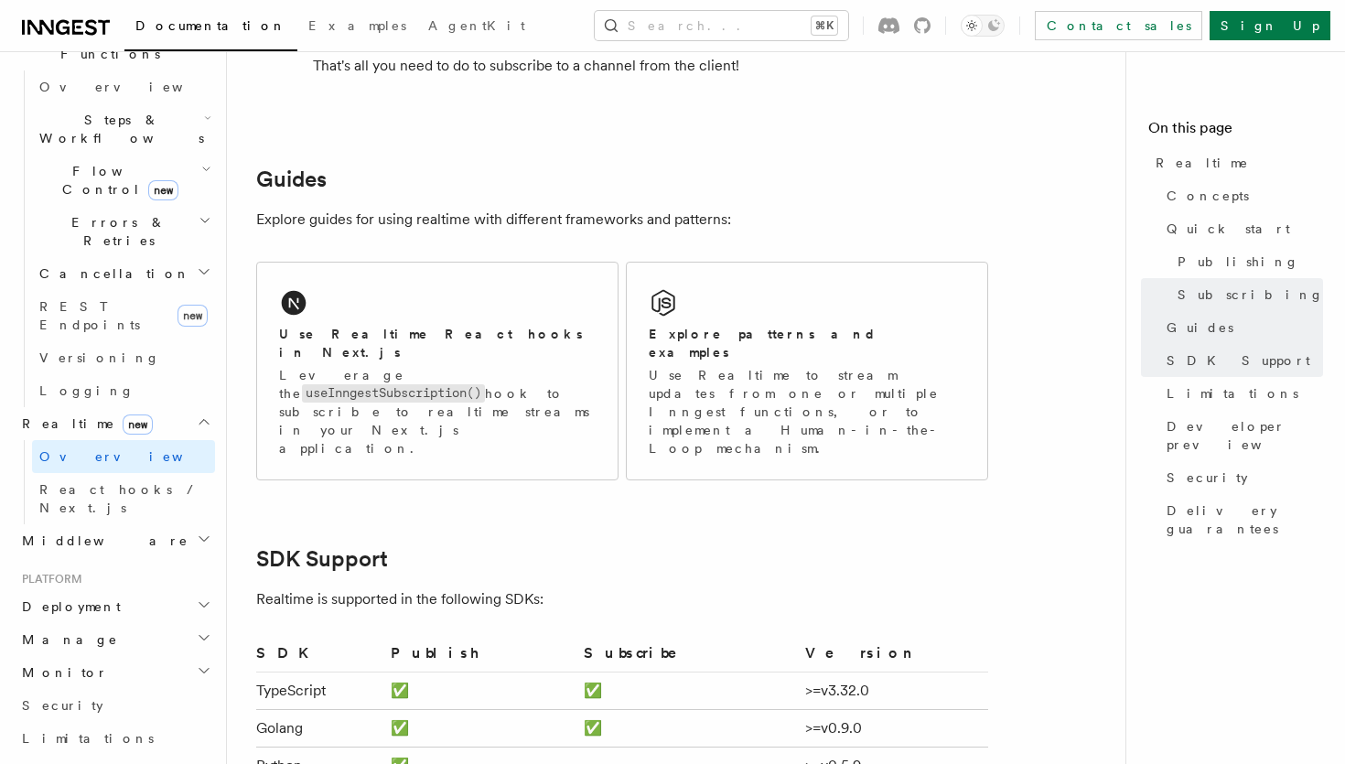
scroll to position [3266, 0]
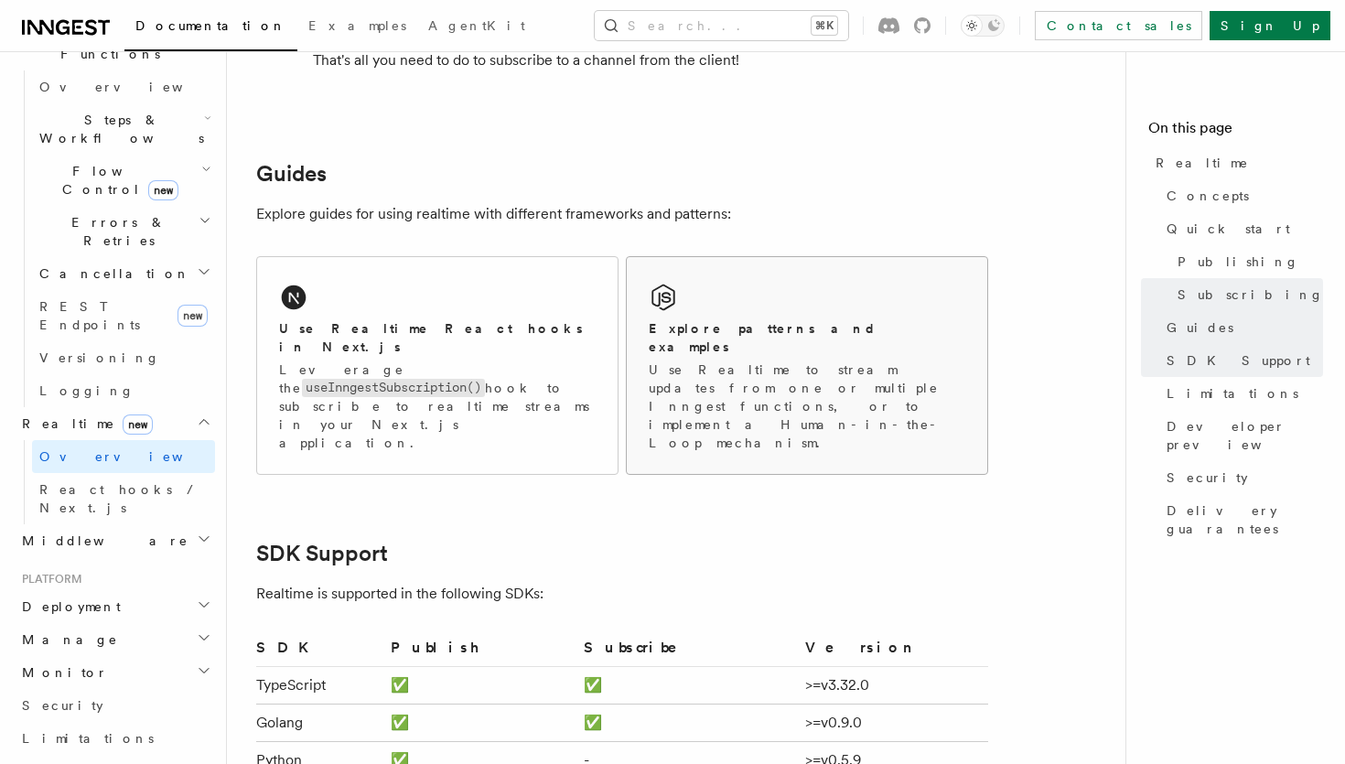
click at [742, 336] on h2 "Explore patterns and examples" at bounding box center [807, 337] width 317 height 37
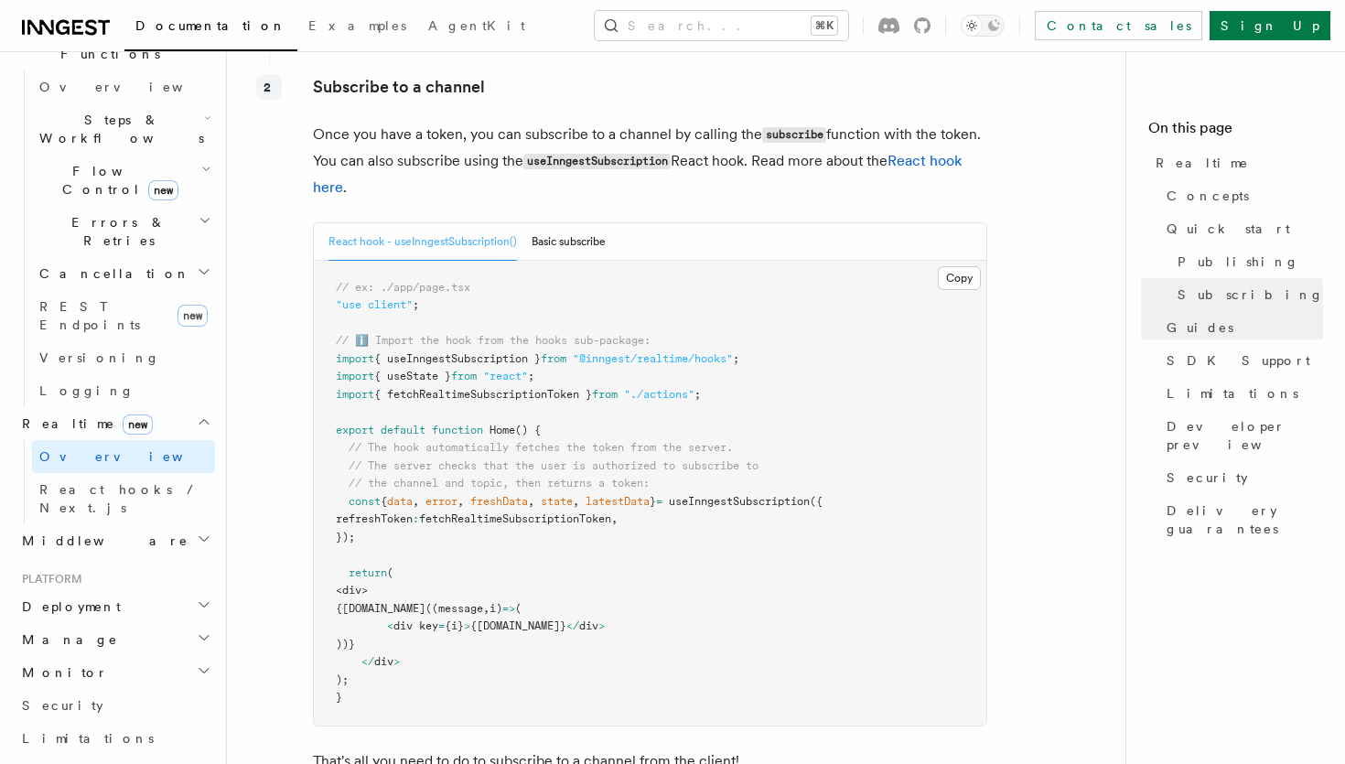
scroll to position [2488, 0]
